Goal: Information Seeking & Learning: Compare options

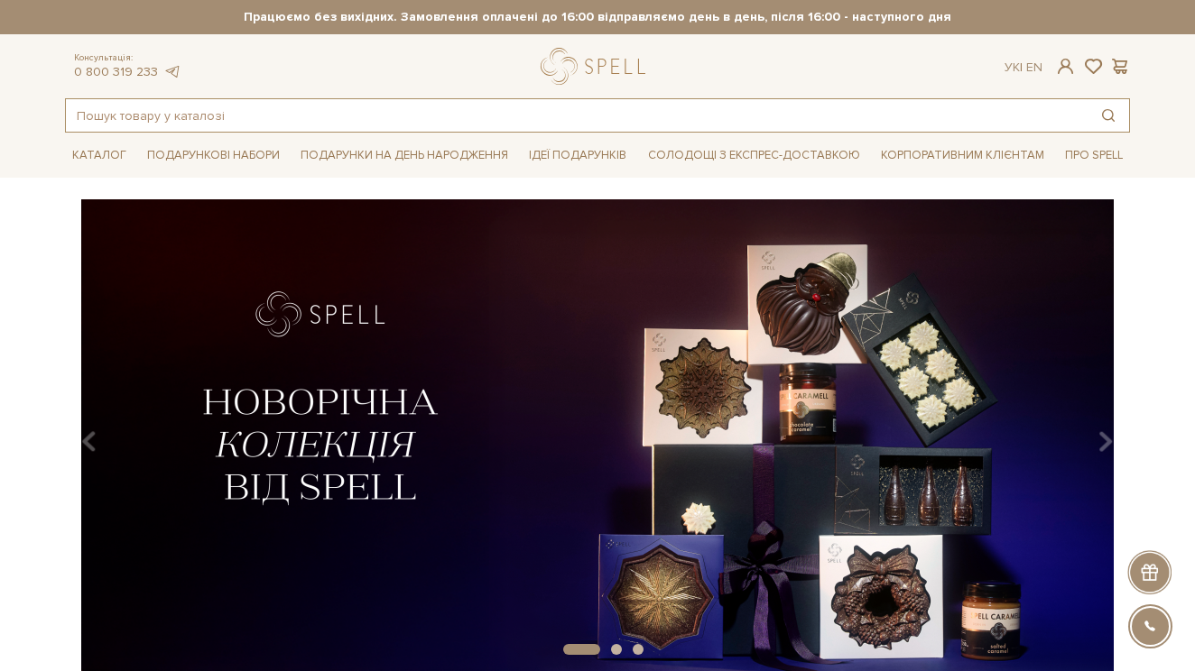
click at [170, 111] on input "text" at bounding box center [576, 115] width 1021 height 32
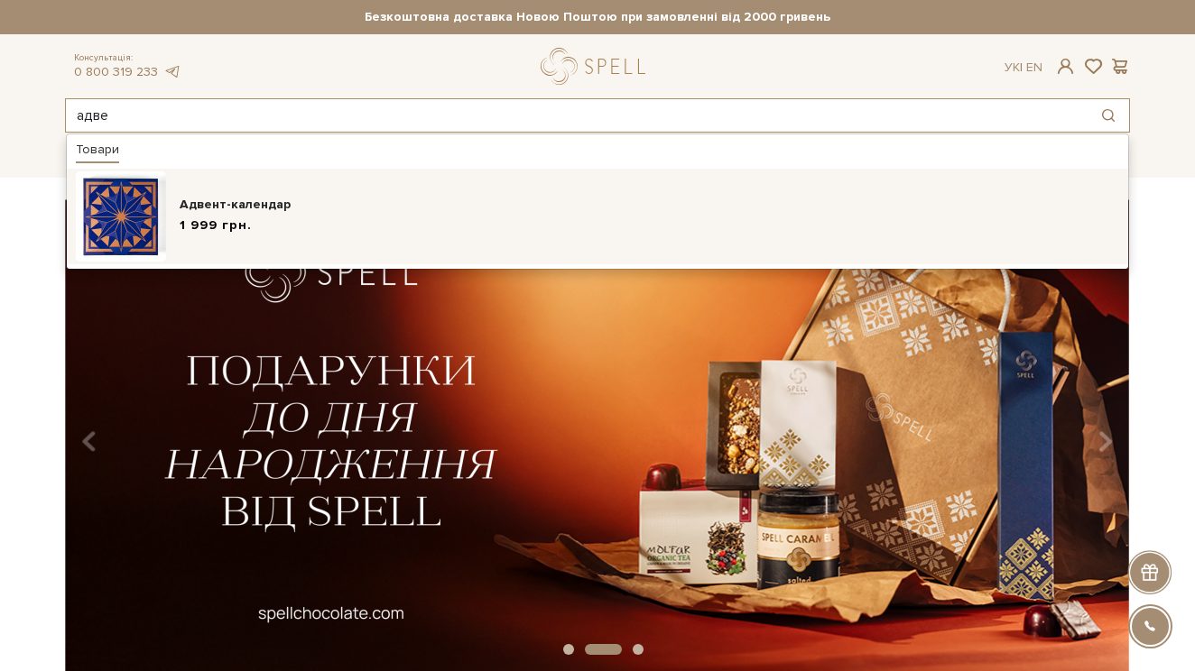
type input "адве"
click at [208, 204] on div "Адвент-календар" at bounding box center [649, 205] width 939 height 18
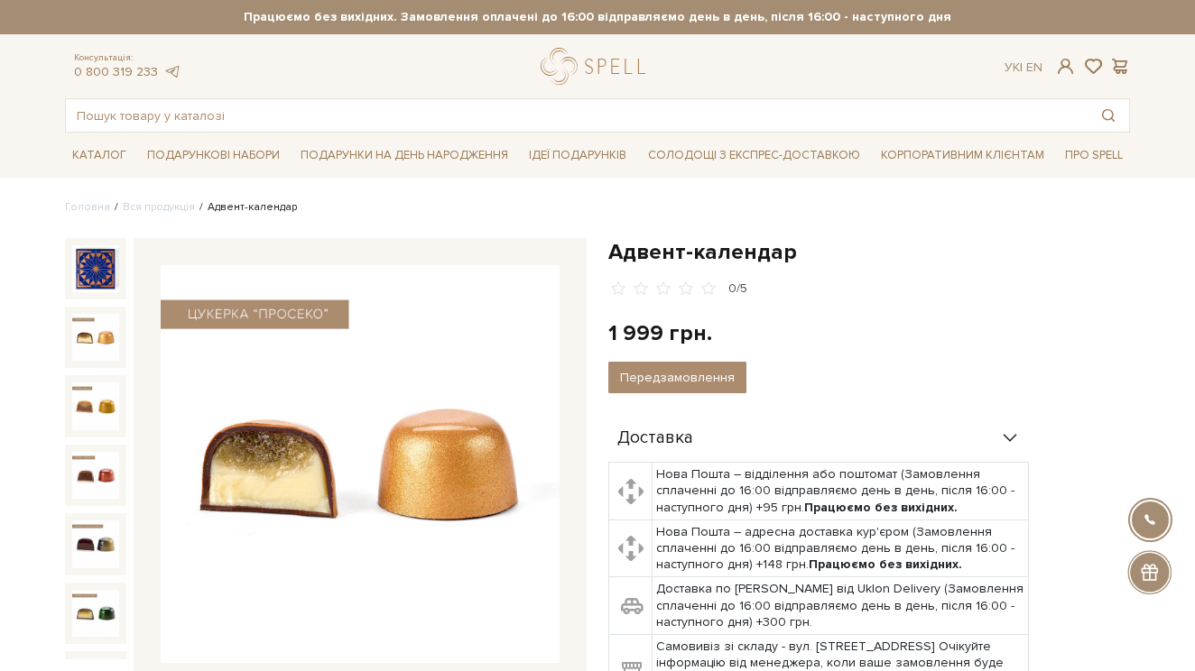
click at [101, 332] on img at bounding box center [95, 337] width 47 height 47
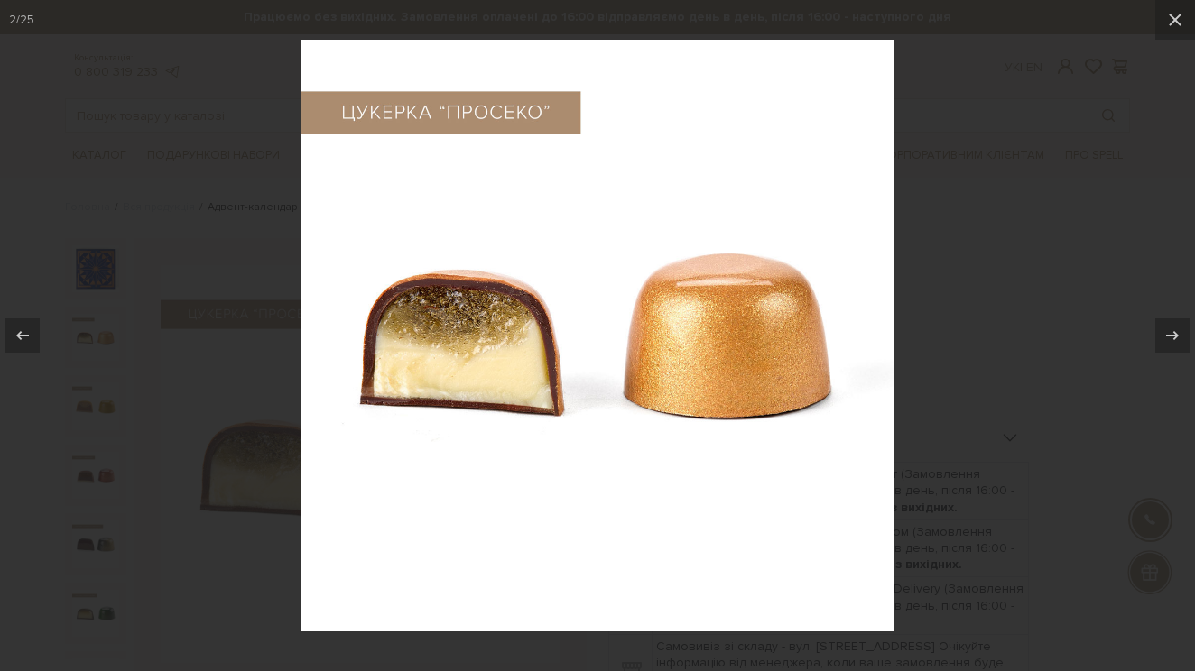
click at [162, 529] on div at bounding box center [597, 335] width 1195 height 671
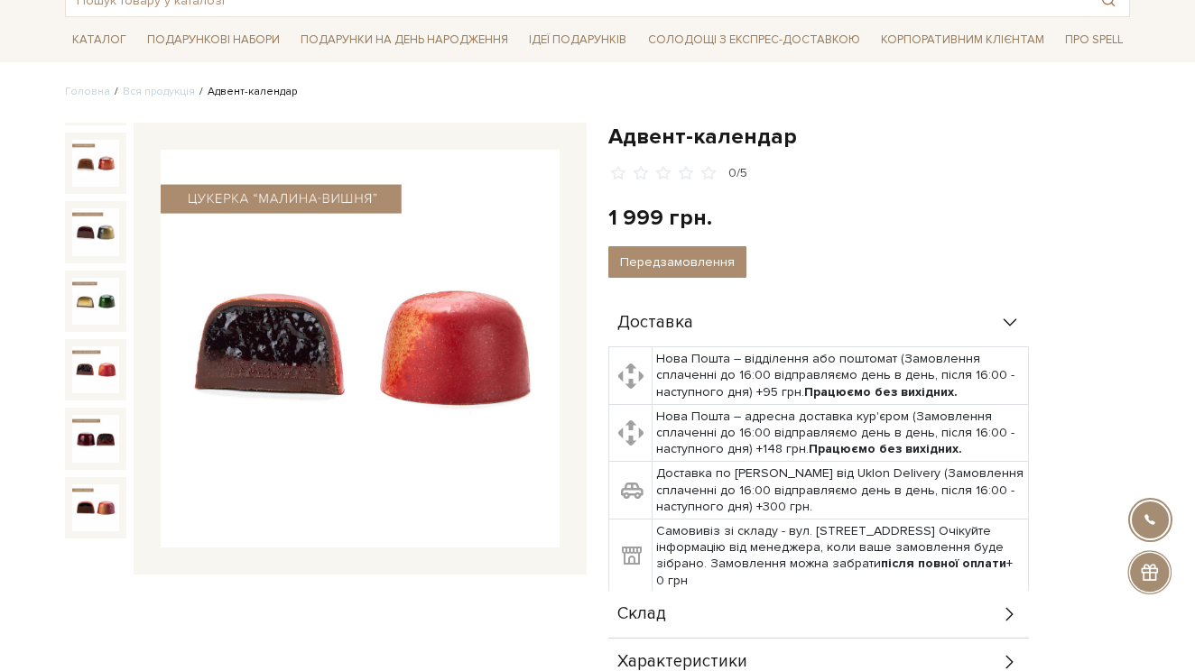
scroll to position [199, 0]
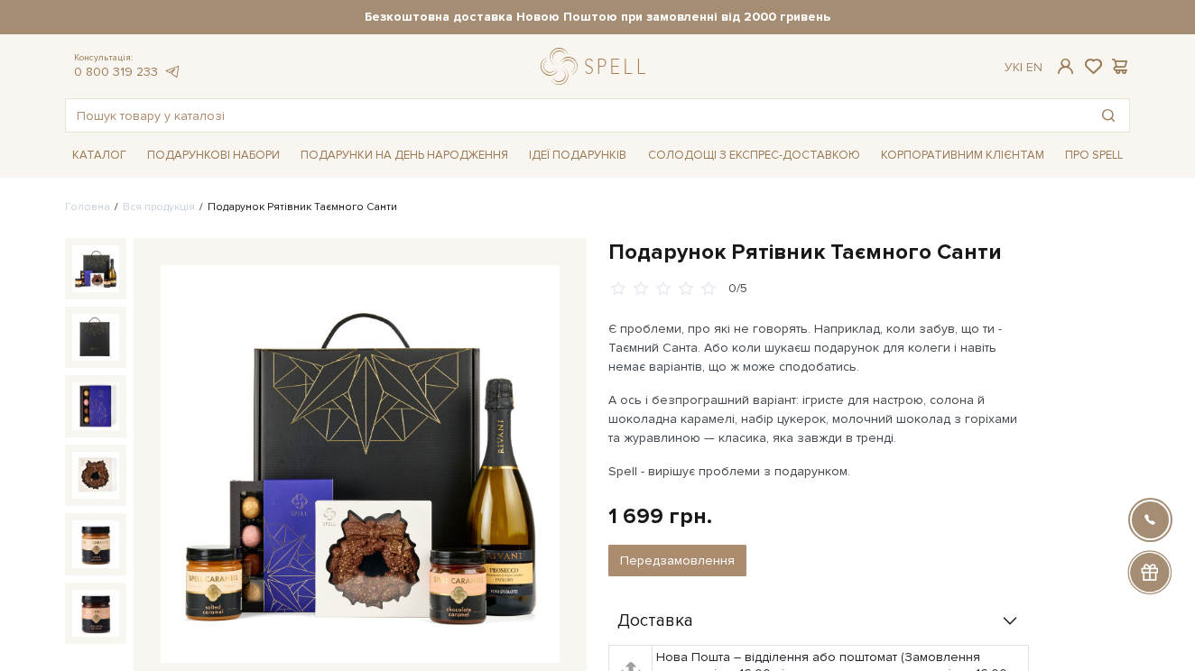
click at [623, 239] on h1 "Подарунок Рятівник Таємного Санти" at bounding box center [869, 252] width 522 height 28
click at [623, 245] on h1 "Подарунок Рятівник Таємного Санти" at bounding box center [869, 252] width 522 height 28
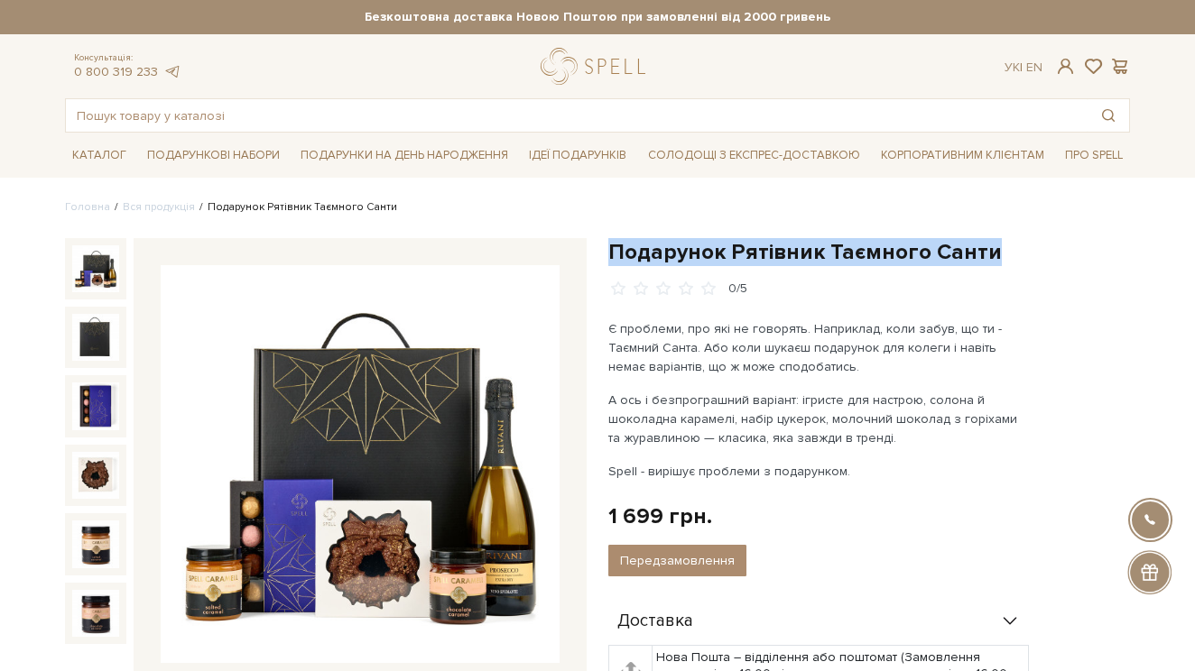
click at [623, 244] on h1 "Подарунок Рятівник Таємного Санти" at bounding box center [869, 252] width 522 height 28
copy div "Подарунок Рятівник Таємного Санти"
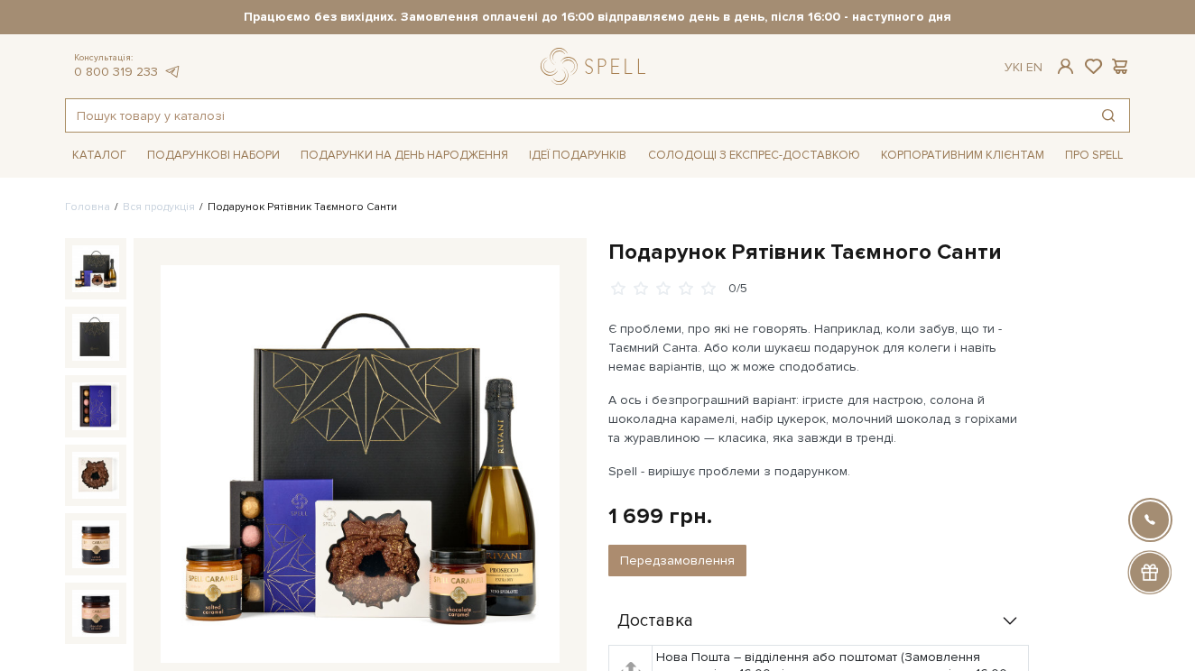
click at [453, 123] on input "text" at bounding box center [576, 115] width 1021 height 32
type input "вінок"
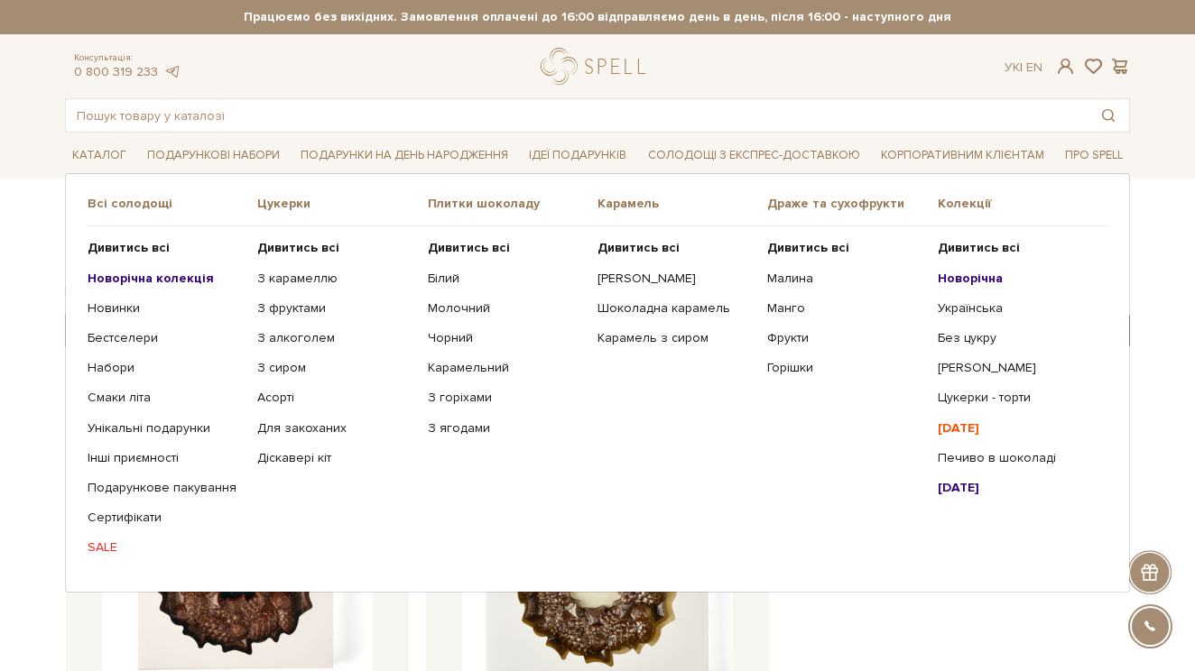
click at [131, 276] on b "Новорічна колекція" at bounding box center [151, 278] width 126 height 15
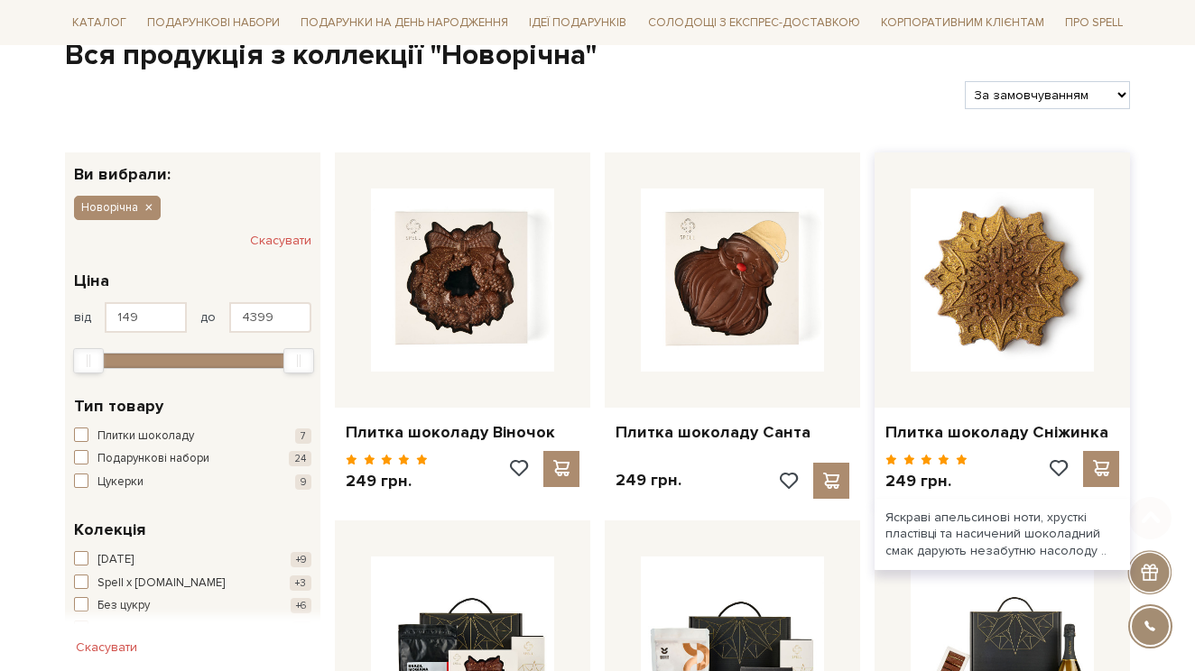
scroll to position [230, 0]
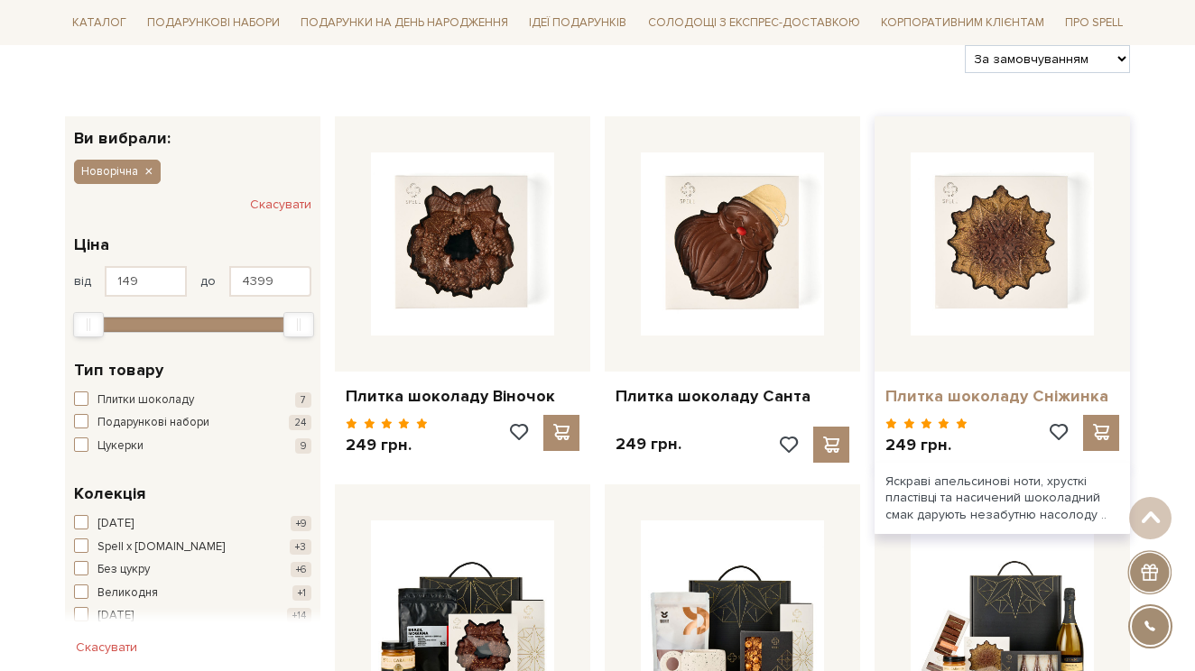
click at [994, 388] on link "Плитка шоколаду Сніжинка" at bounding box center [1002, 396] width 234 height 21
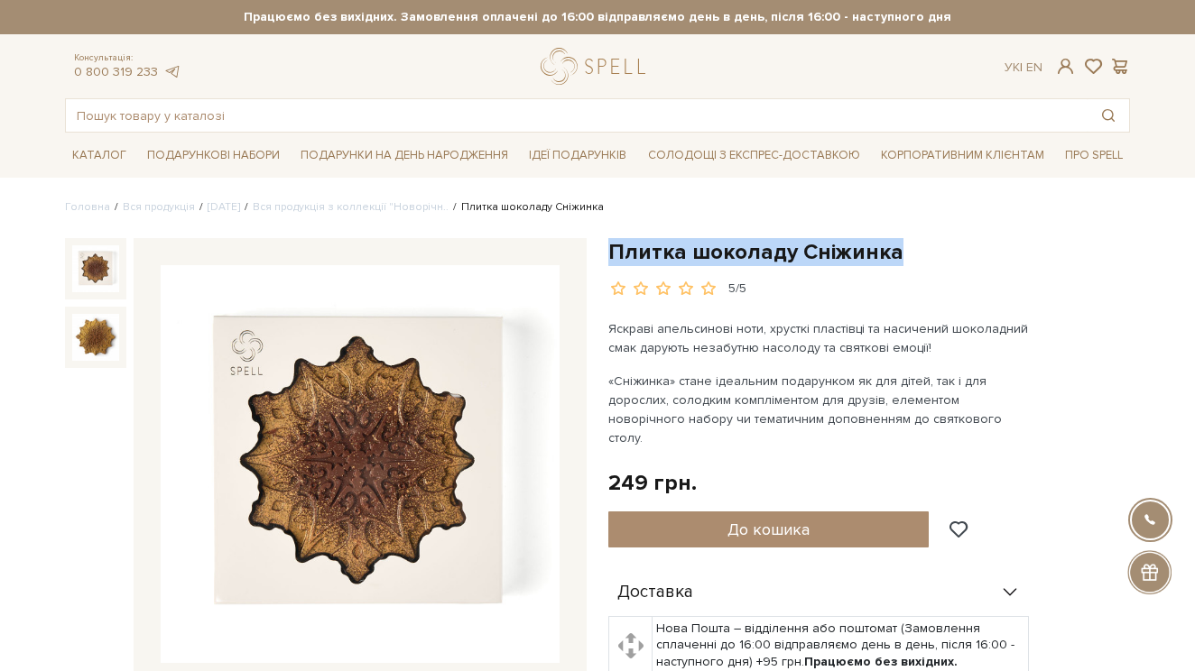
drag, startPoint x: 603, startPoint y: 251, endPoint x: 974, endPoint y: 250, distance: 370.8
click at [975, 250] on div "Плитка шоколаду Сніжинка 5/5 Яскраві апельсинові ноти, хрусткі пластівці та нас…" at bounding box center [868, 621] width 543 height 767
copy h1 "Плитка шоколаду Сніжинка"
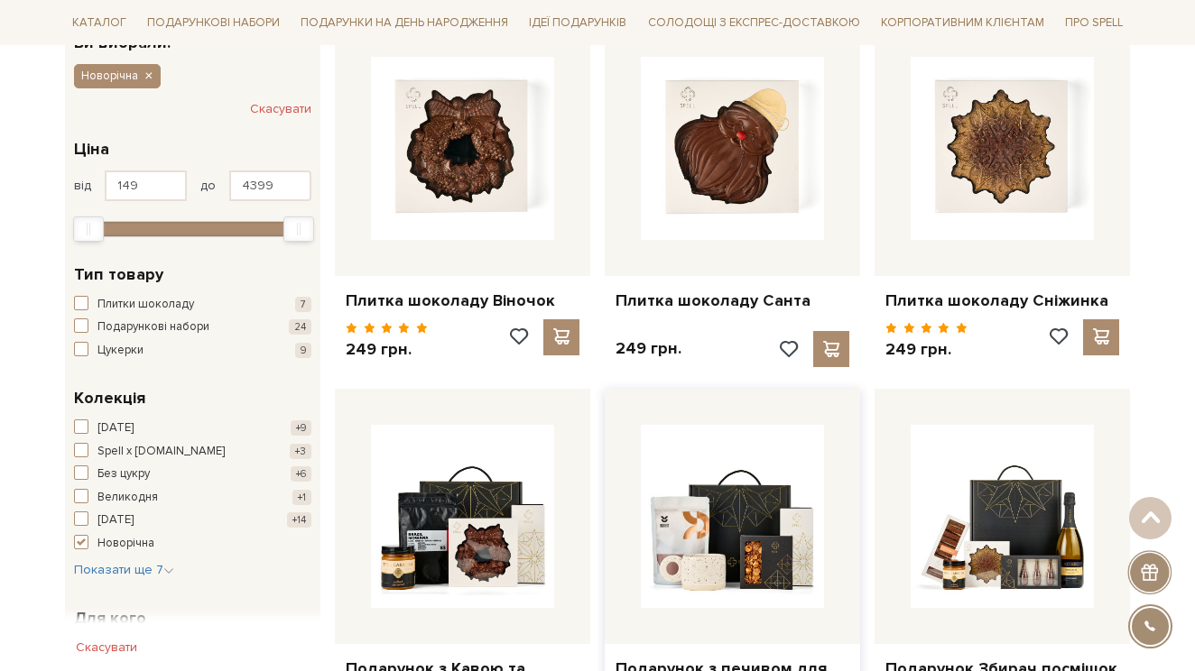
scroll to position [257, 0]
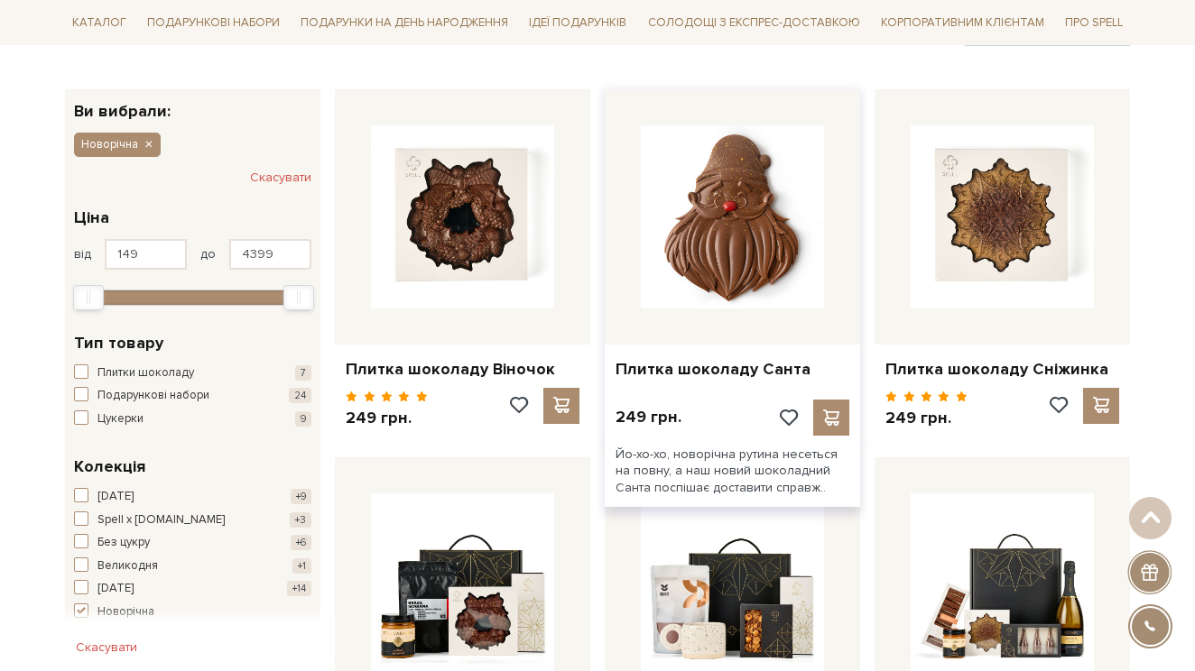
click at [712, 226] on img at bounding box center [732, 216] width 183 height 183
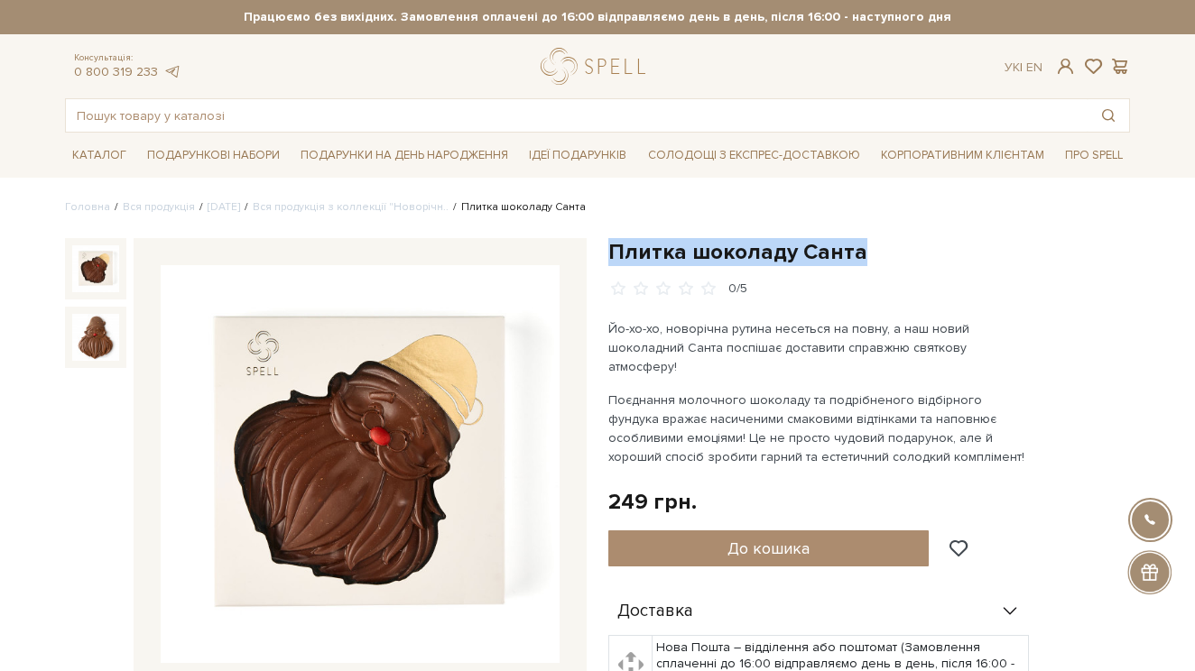
drag, startPoint x: 607, startPoint y: 244, endPoint x: 944, endPoint y: 246, distance: 336.6
click at [944, 246] on div "Плитка шоколаду Санта 0/5 Йо-хо-хо, новорічна рутина несеться на повну, а наш н…" at bounding box center [868, 631] width 543 height 786
copy h1 "Плитка шоколаду Санта"
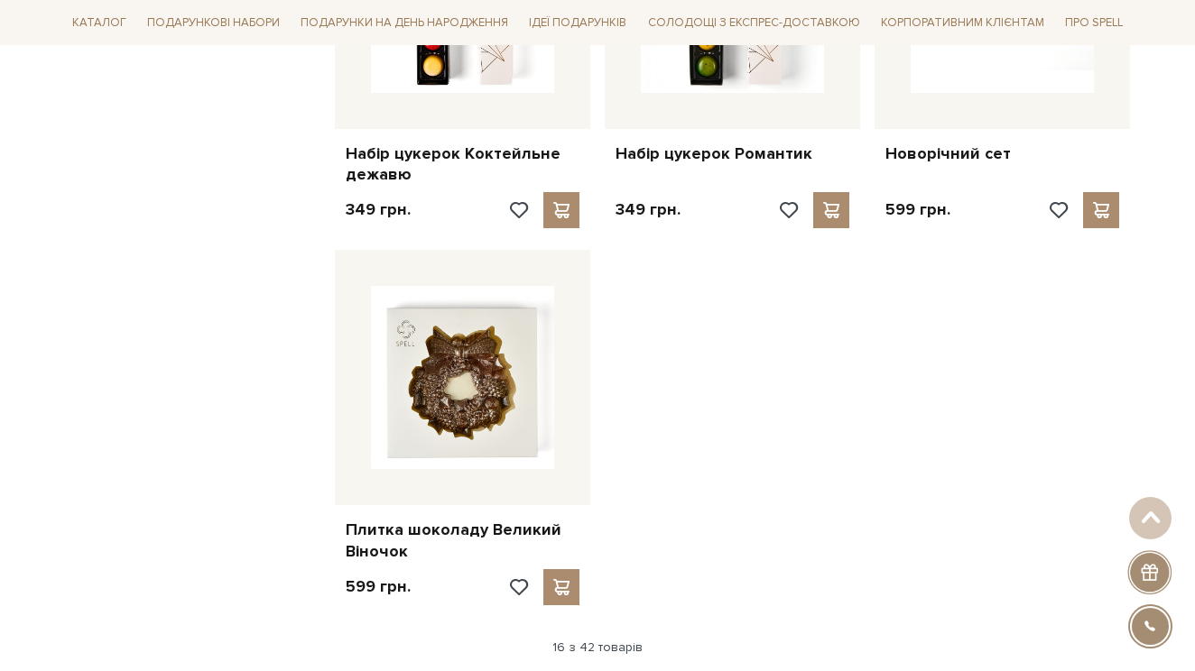
scroll to position [2332, 0]
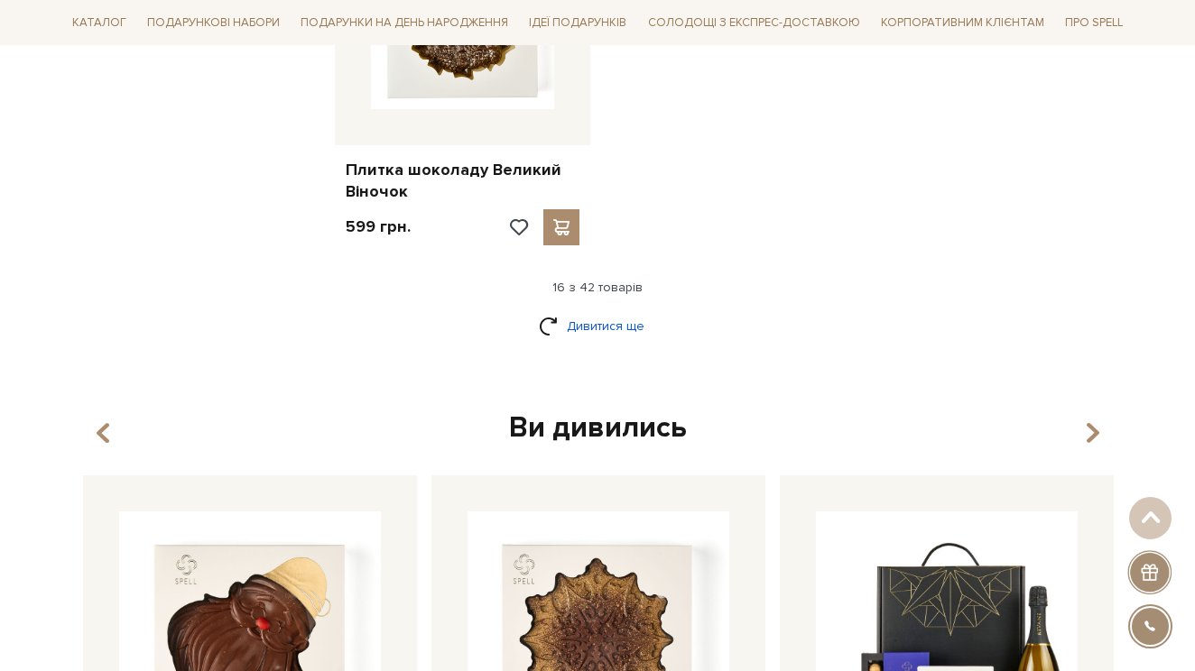
click at [622, 319] on link "Дивитися ще" at bounding box center [597, 326] width 117 height 32
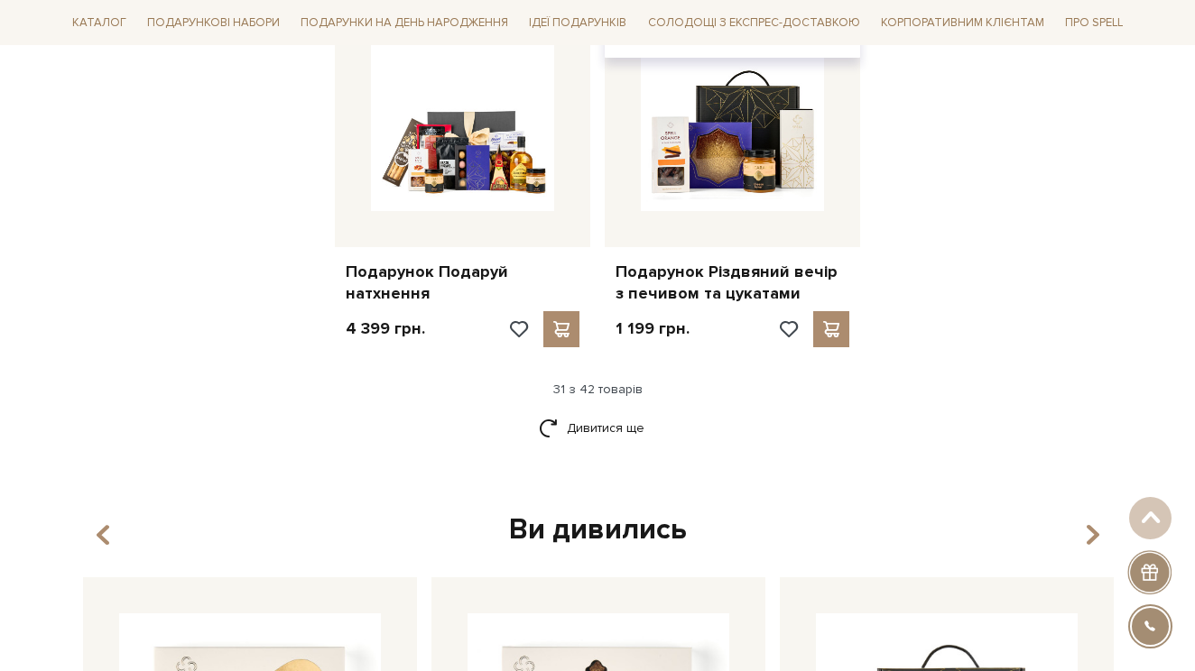
scroll to position [4120, 0]
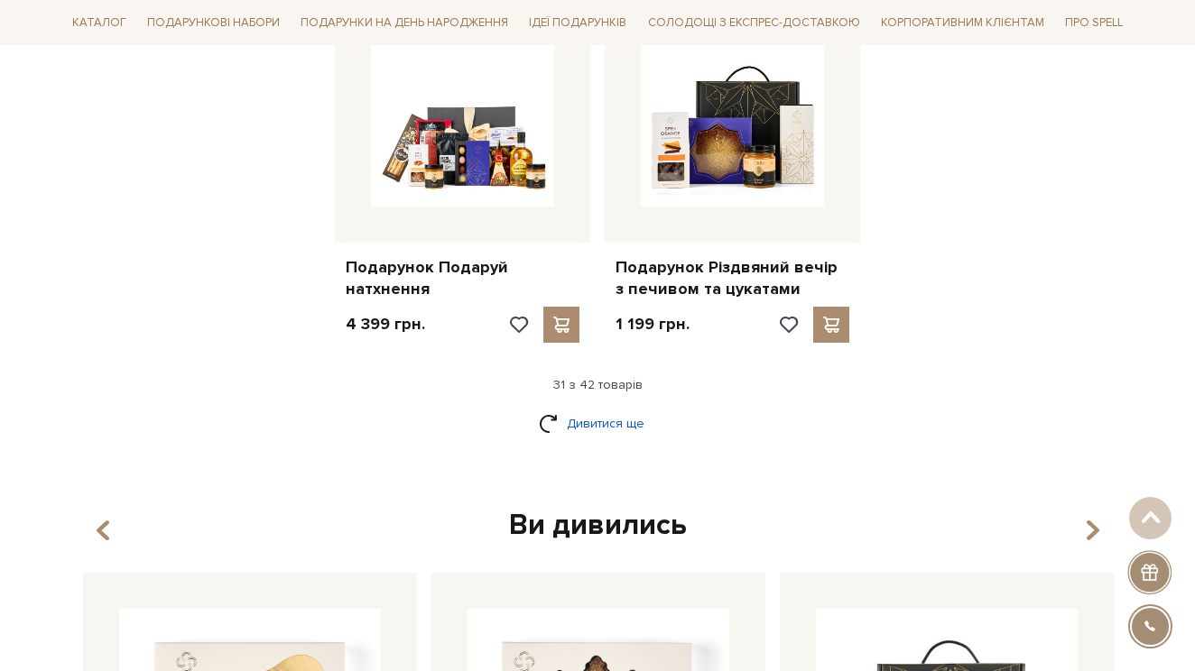
click at [612, 408] on link "Дивитися ще" at bounding box center [597, 424] width 117 height 32
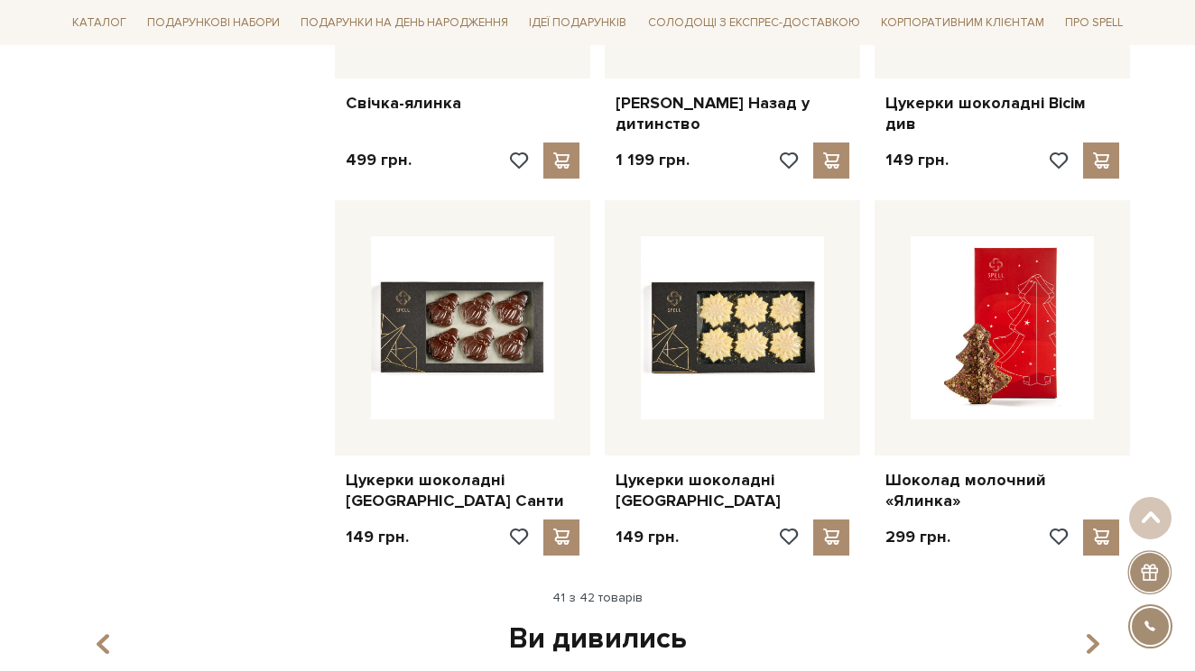
scroll to position [5093, 0]
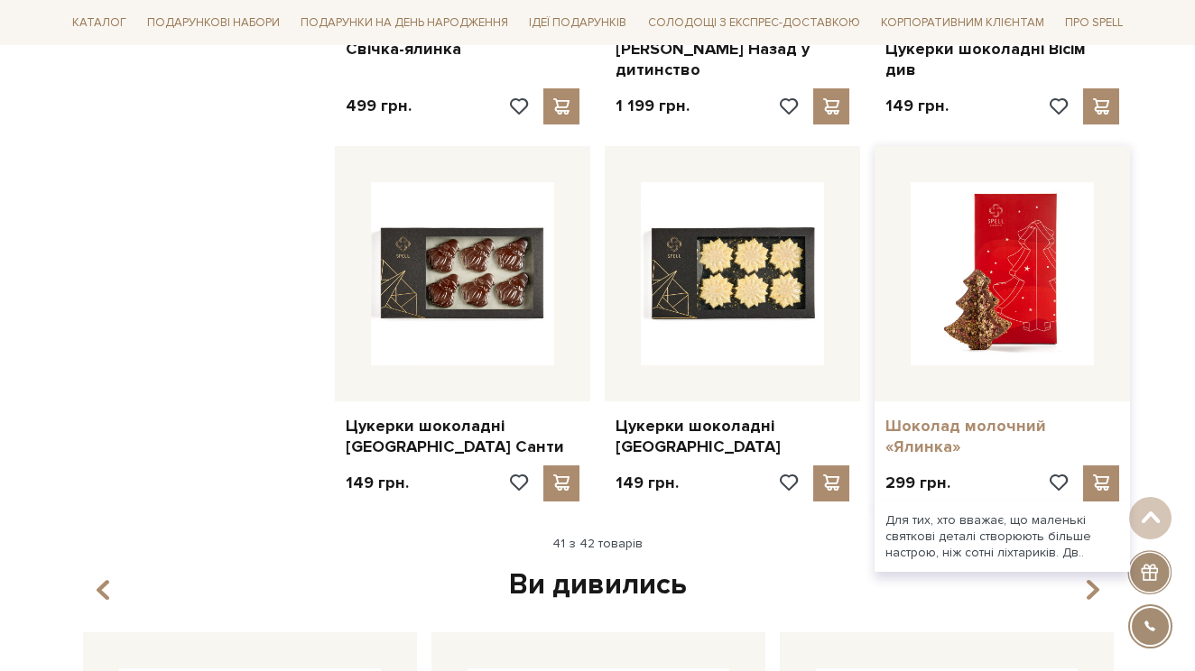
click at [964, 416] on link "Шоколад молочний «Ялинка»" at bounding box center [1002, 437] width 234 height 42
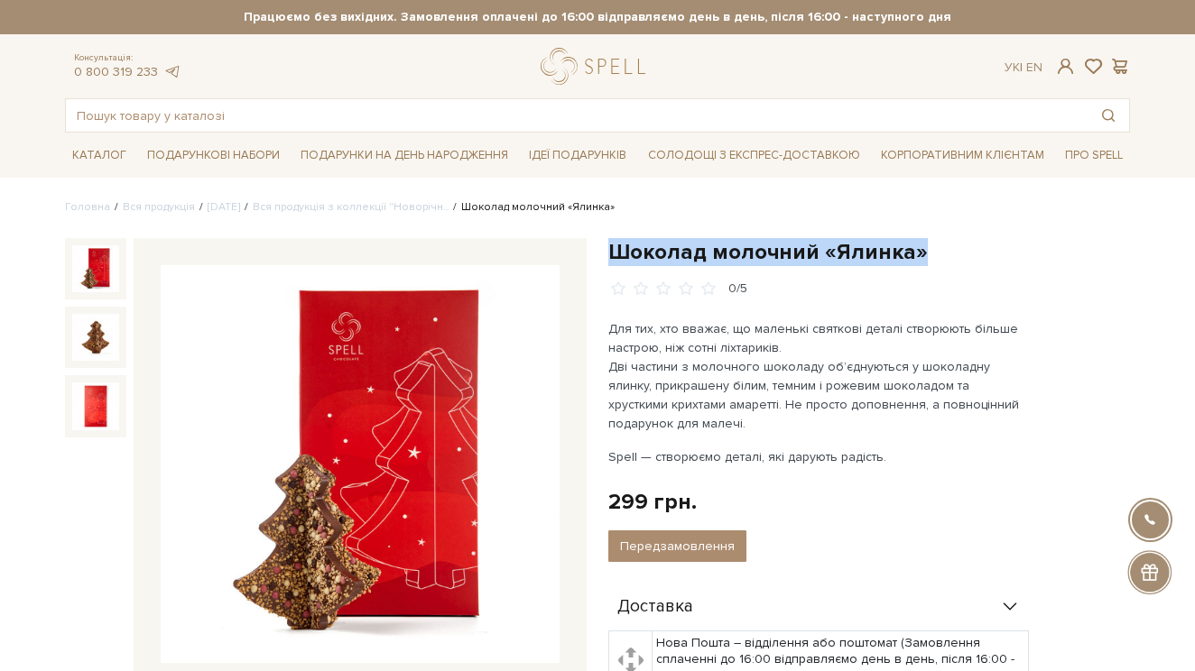
drag, startPoint x: 610, startPoint y: 245, endPoint x: 976, endPoint y: 255, distance: 366.5
click at [976, 255] on h1 "Шоколад молочний «Ялинка»" at bounding box center [869, 252] width 522 height 28
copy h1 "Шоколад молочний «Ялинка»"
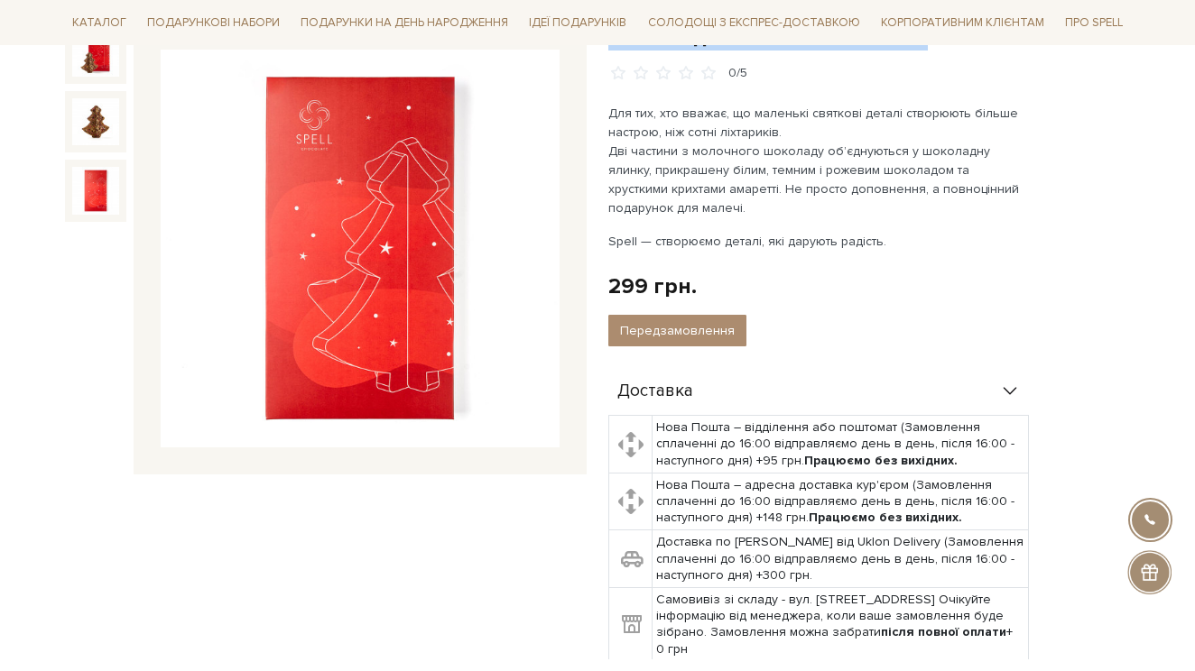
scroll to position [258, 0]
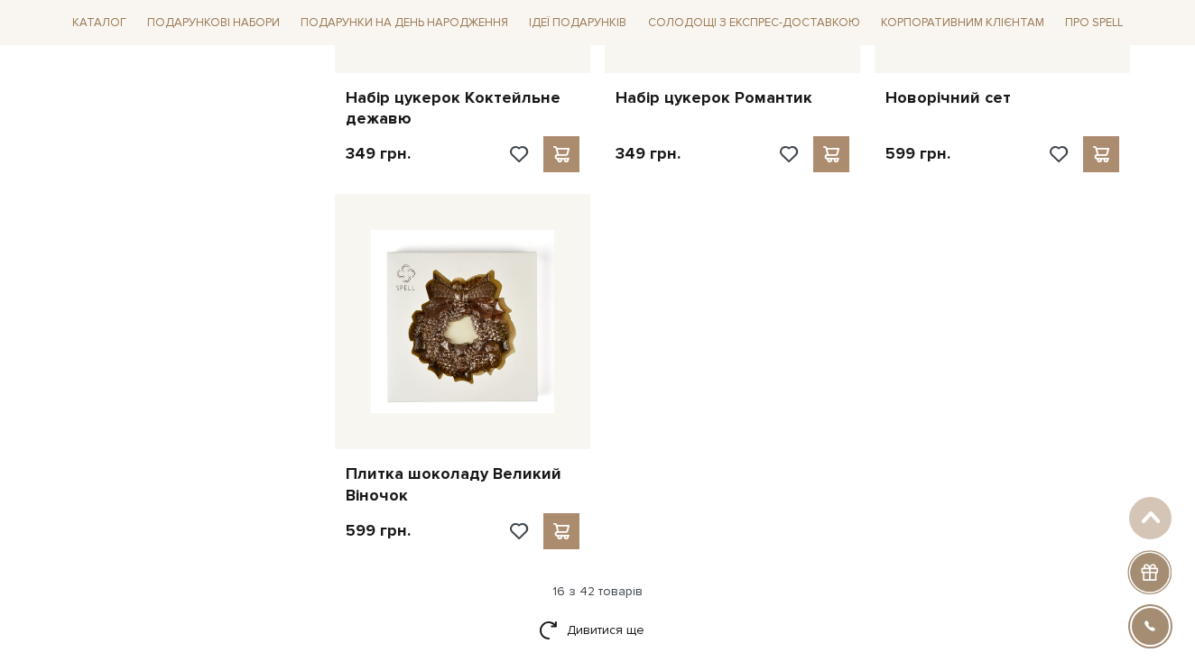
scroll to position [2025, 0]
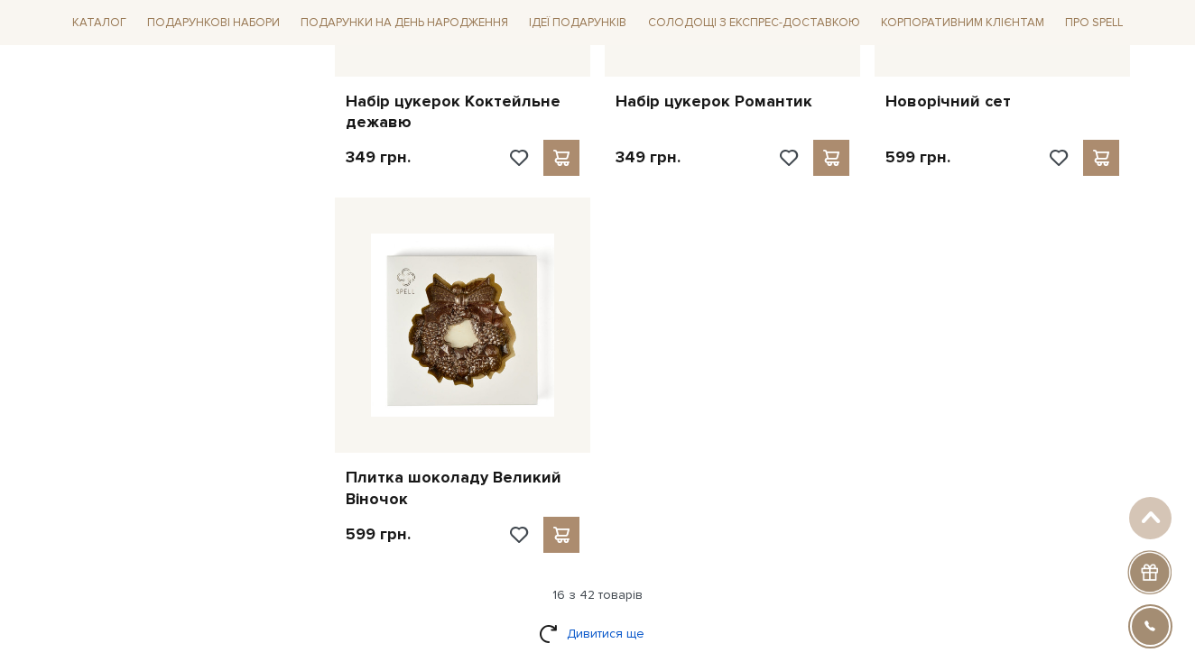
click at [627, 621] on link "Дивитися ще" at bounding box center [597, 634] width 117 height 32
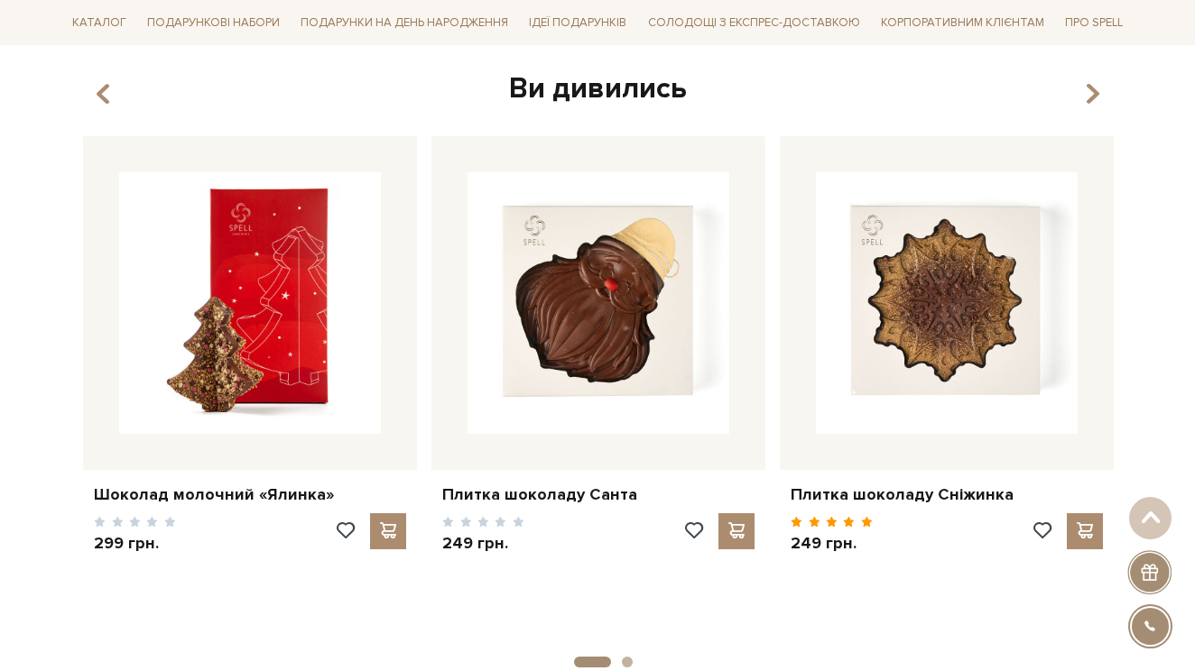
scroll to position [4188, 0]
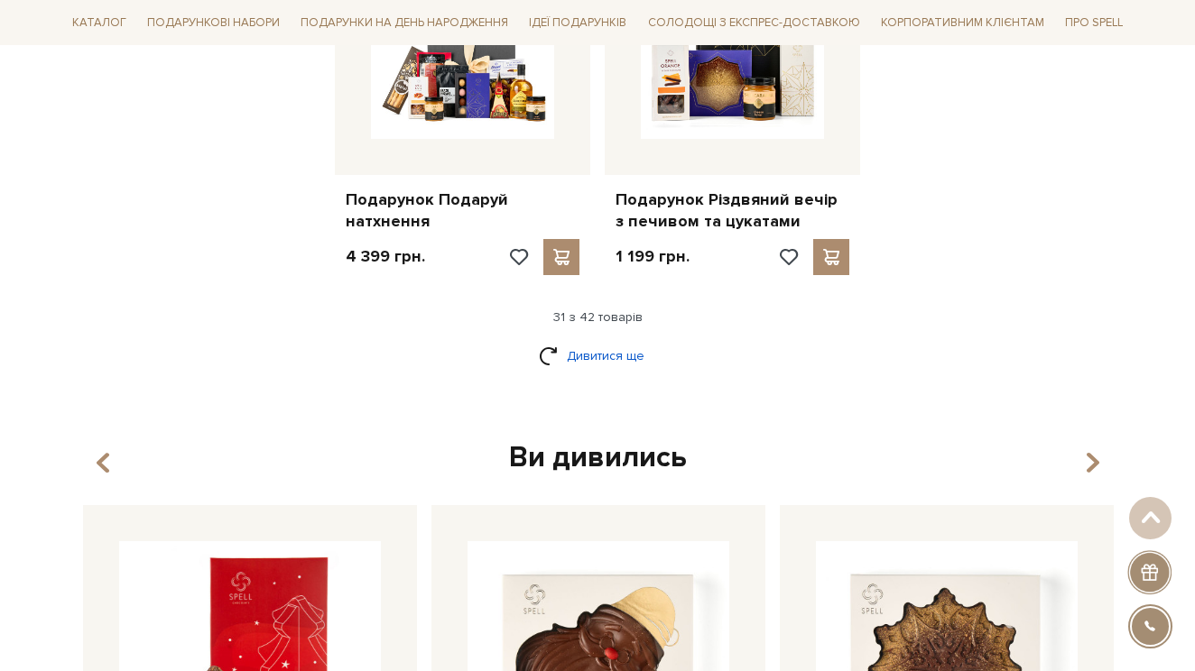
click at [621, 340] on link "Дивитися ще" at bounding box center [597, 356] width 117 height 32
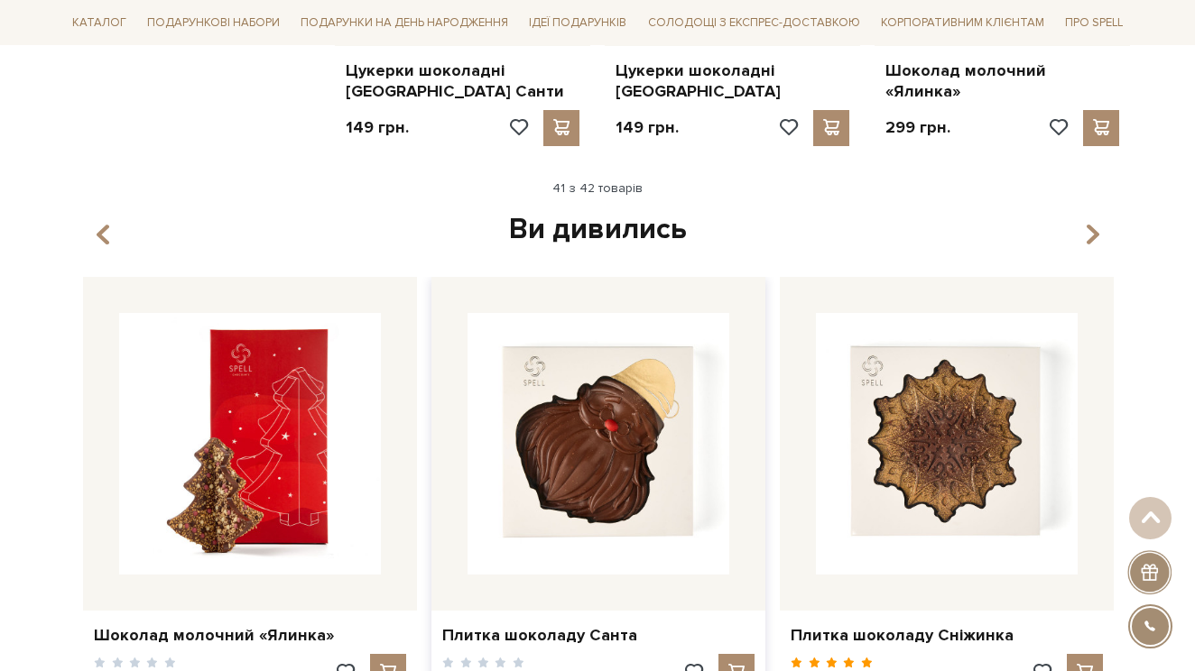
scroll to position [5535, 0]
